Goal: Complete application form

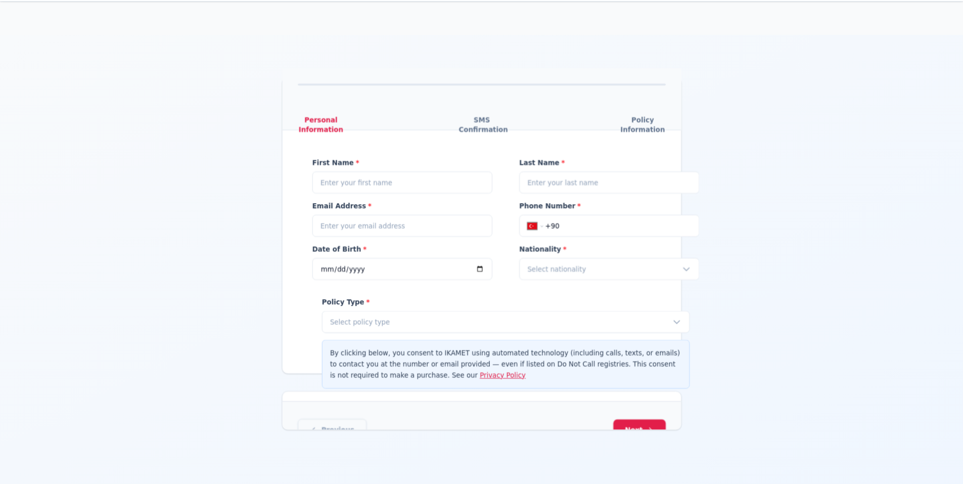
type input "+90"
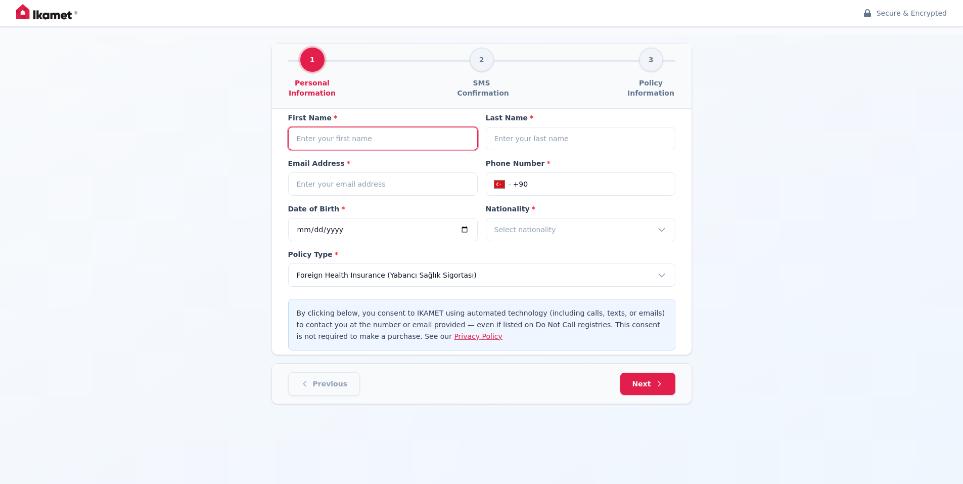
click at [378, 143] on input at bounding box center [383, 138] width 190 height 23
click at [788, 150] on div "1 Personal Information 2 SMS Confirmation 3 Policy Information First Name * Las…" at bounding box center [481, 277] width 963 height 484
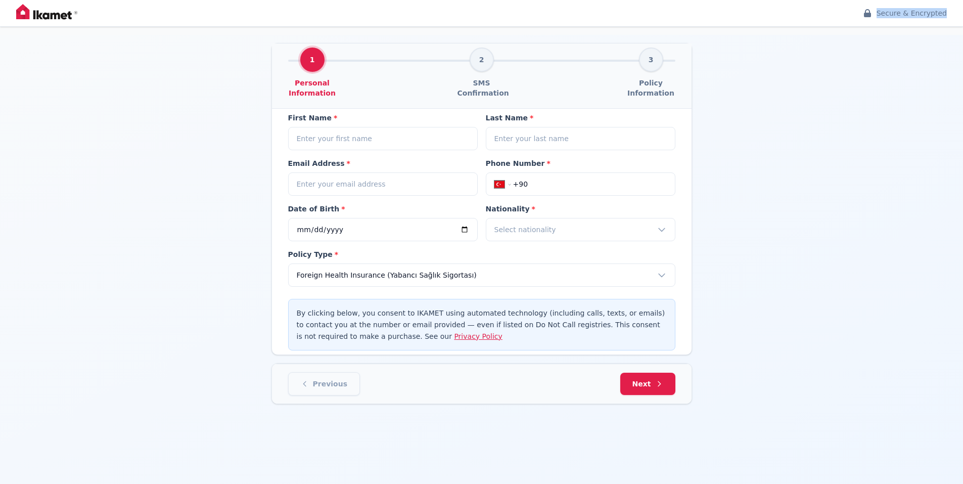
drag, startPoint x: 880, startPoint y: 13, endPoint x: 949, endPoint y: 12, distance: 69.3
click at [949, 12] on div "Secure & Encrypted" at bounding box center [481, 13] width 963 height 26
click at [833, 60] on div "1 Personal Information 2 SMS Confirmation 3 Policy Information First Name * Las…" at bounding box center [481, 277] width 963 height 484
drag, startPoint x: 7, startPoint y: 10, endPoint x: 597, endPoint y: 29, distance: 591.0
click at [391, 19] on div "Secure & Encrypted" at bounding box center [481, 13] width 963 height 26
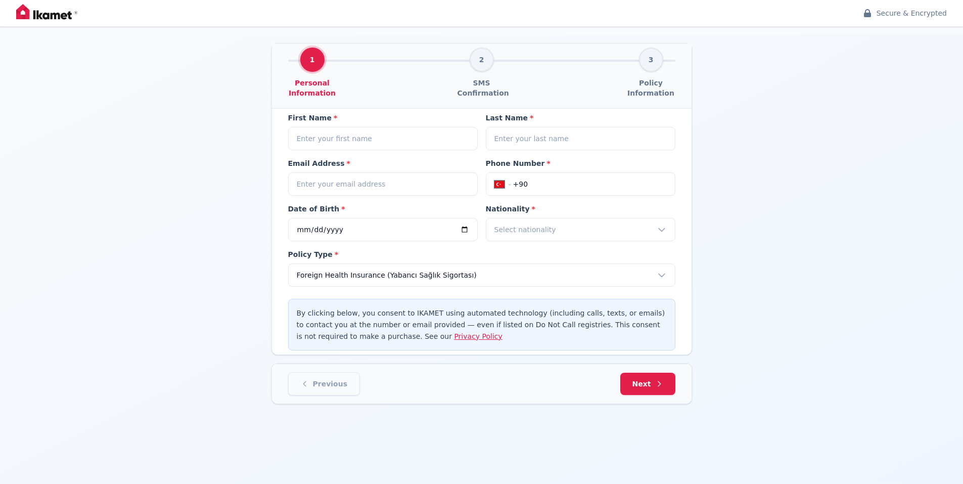
click at [794, 67] on div "1 Personal Information 2 SMS Confirmation 3 Policy Information First Name * Las…" at bounding box center [481, 277] width 963 height 484
click at [758, 31] on div "Secure & Encrypted 1 Personal Information 2 SMS Confirmation 3 Policy Informati…" at bounding box center [481, 259] width 963 height 519
